Goal: Information Seeking & Learning: Learn about a topic

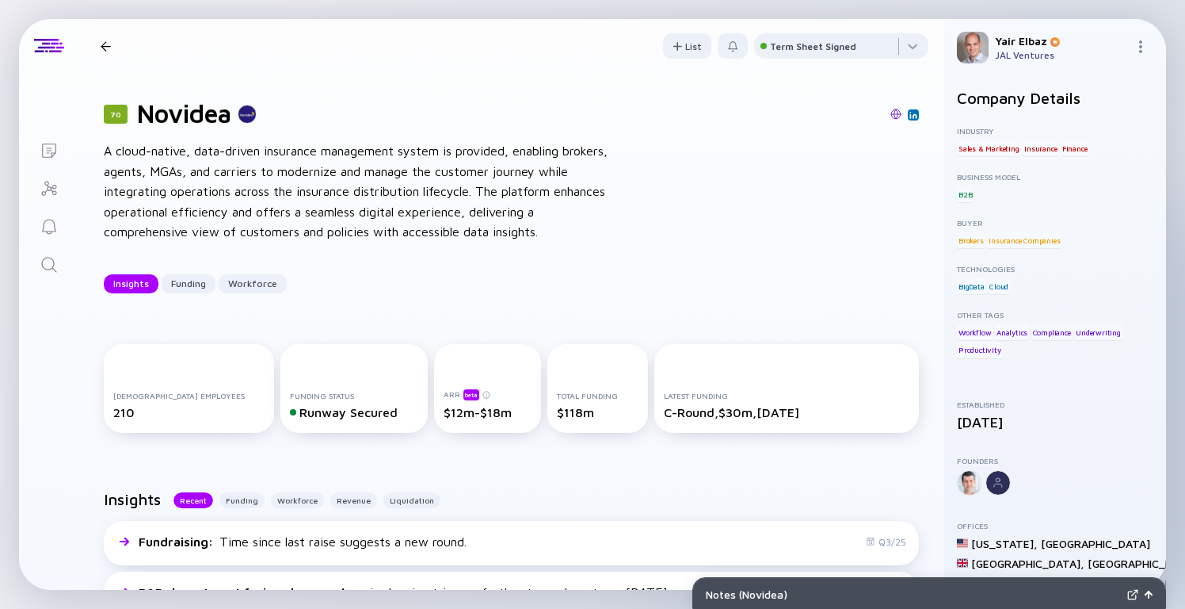
click at [107, 43] on div at bounding box center [106, 46] width 10 height 10
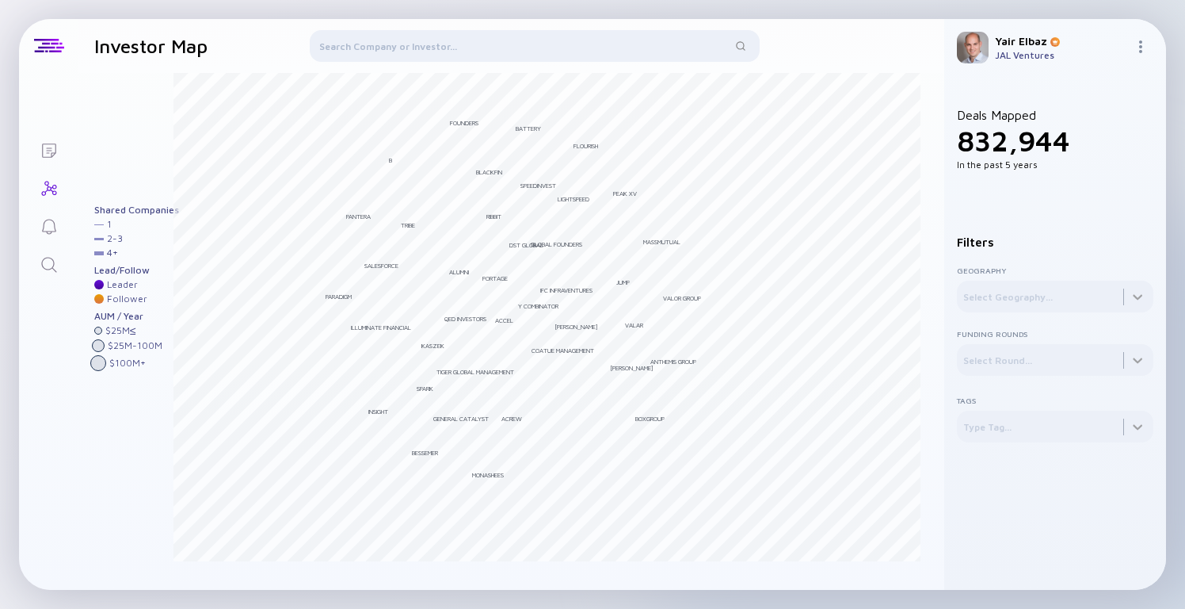
click at [427, 48] on div at bounding box center [535, 49] width 450 height 38
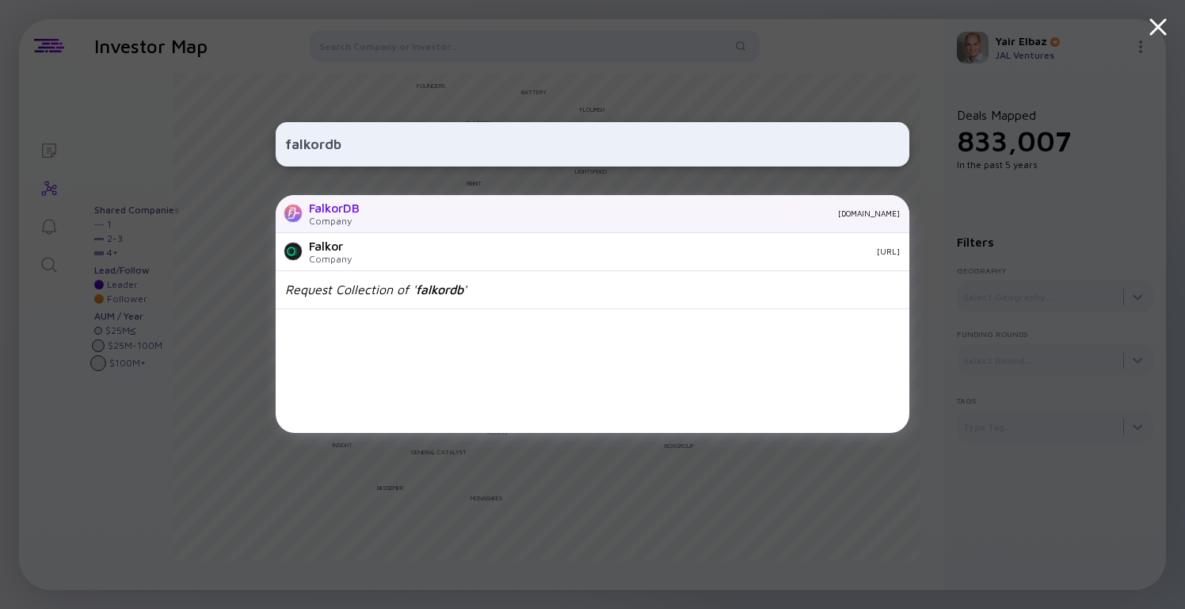
type input "falkordb"
click at [391, 214] on div "[DOMAIN_NAME]" at bounding box center [636, 213] width 528 height 10
